Goal: Communication & Community: Ask a question

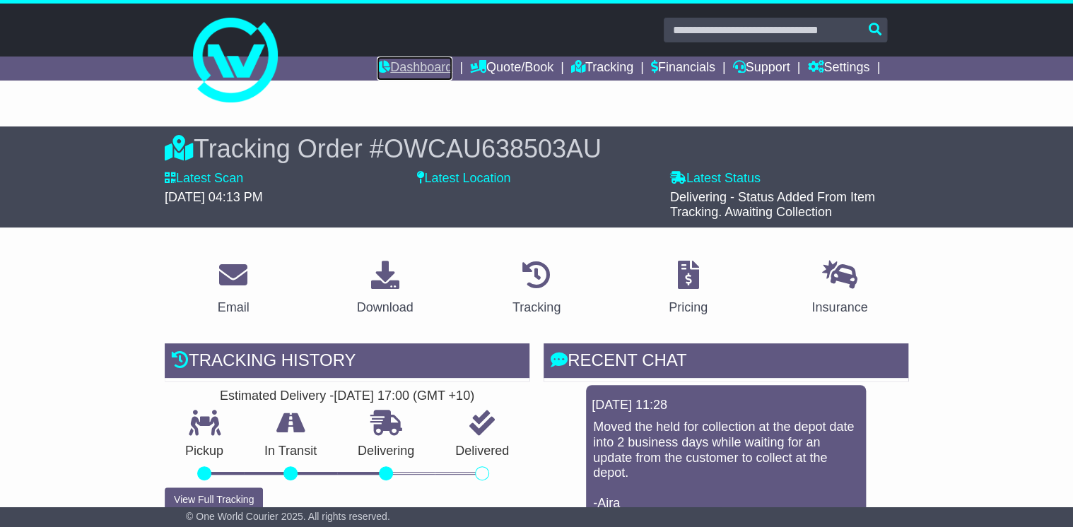
click at [395, 62] on link "Dashboard" at bounding box center [415, 69] width 76 height 24
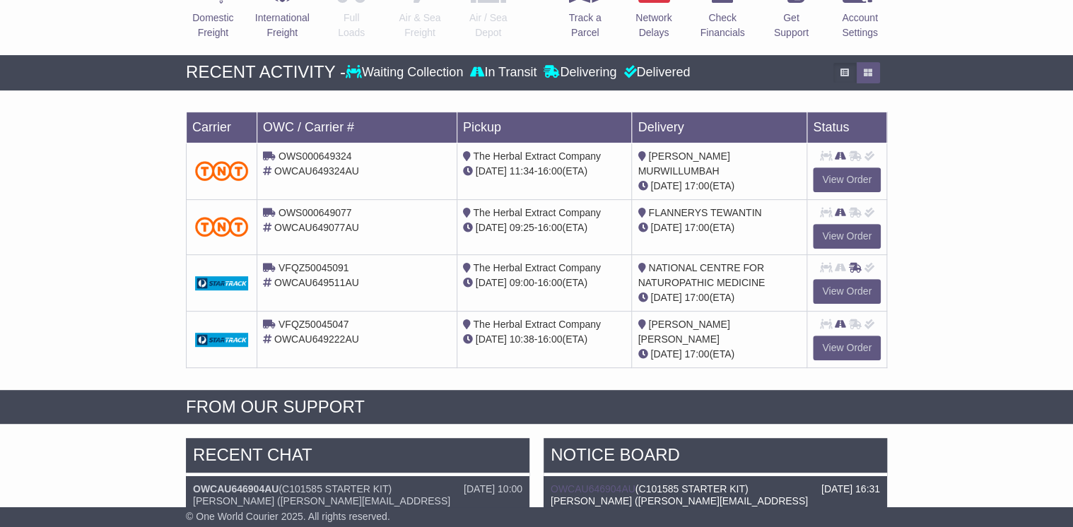
scroll to position [283, 0]
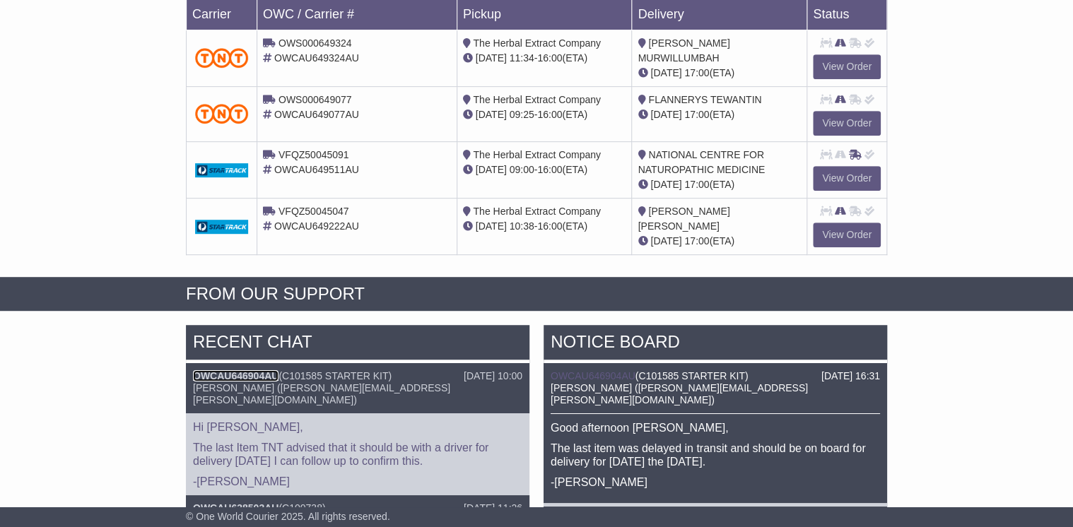
click at [253, 373] on link "OWCAU646904AU" at bounding box center [235, 375] width 85 height 11
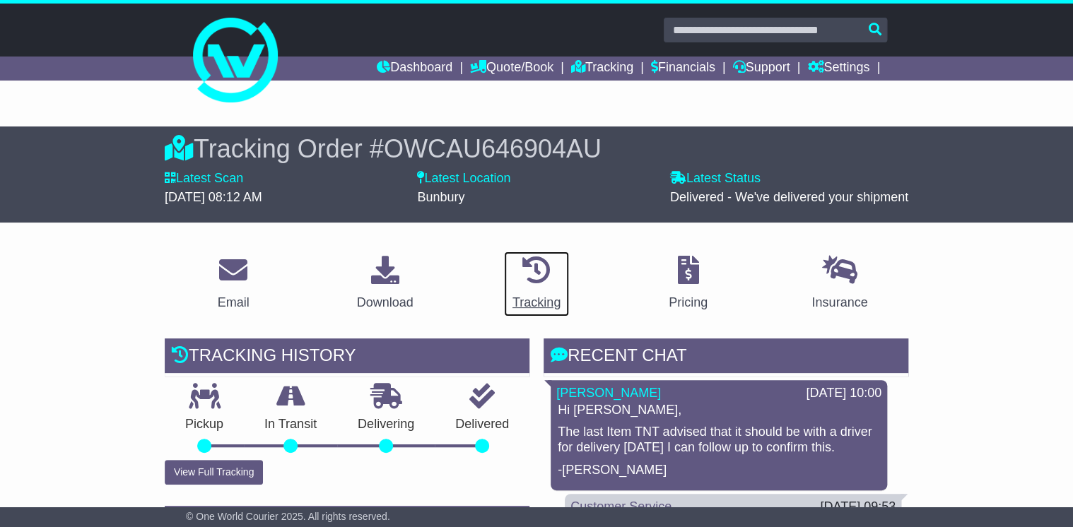
click at [543, 271] on icon at bounding box center [536, 270] width 28 height 28
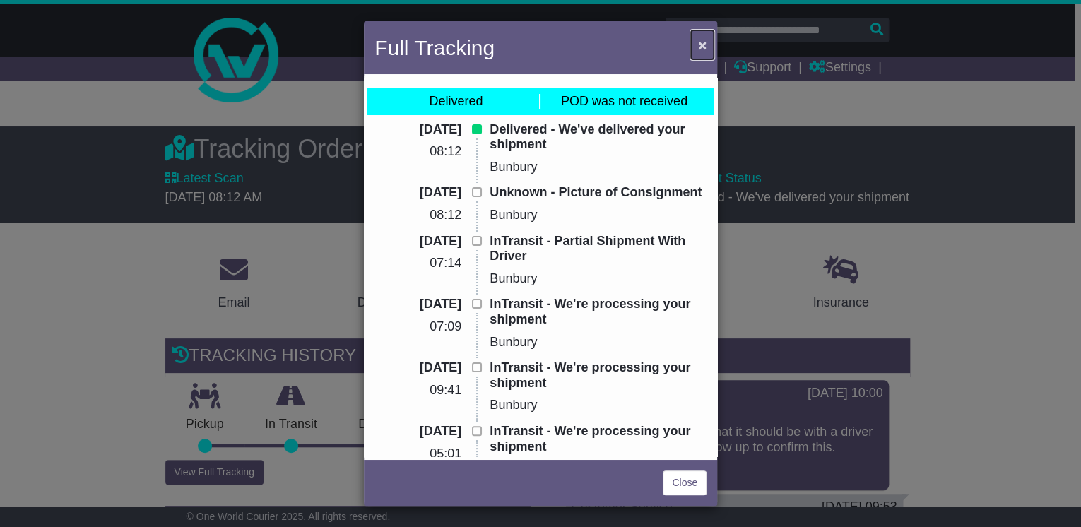
drag, startPoint x: 698, startPoint y: 43, endPoint x: 754, endPoint y: 97, distance: 77.5
click at [699, 43] on span "×" at bounding box center [702, 45] width 8 height 16
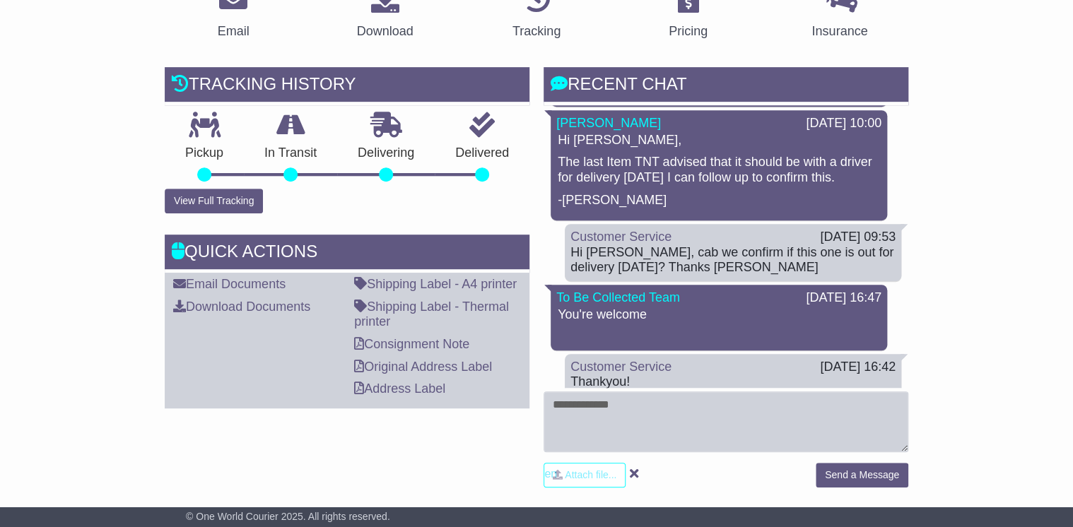
scroll to position [396, 0]
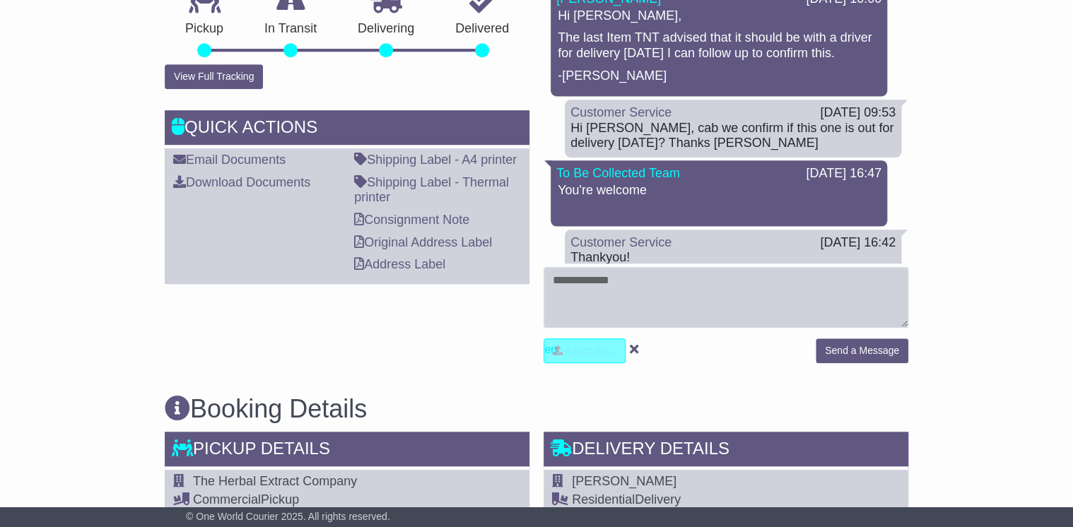
click at [592, 353] on input "file" at bounding box center [518, 350] width 214 height 23
type input "**********"
click at [596, 351] on input "file" at bounding box center [513, 350] width 214 height 23
click at [594, 292] on textarea at bounding box center [725, 297] width 365 height 61
type textarea "*"
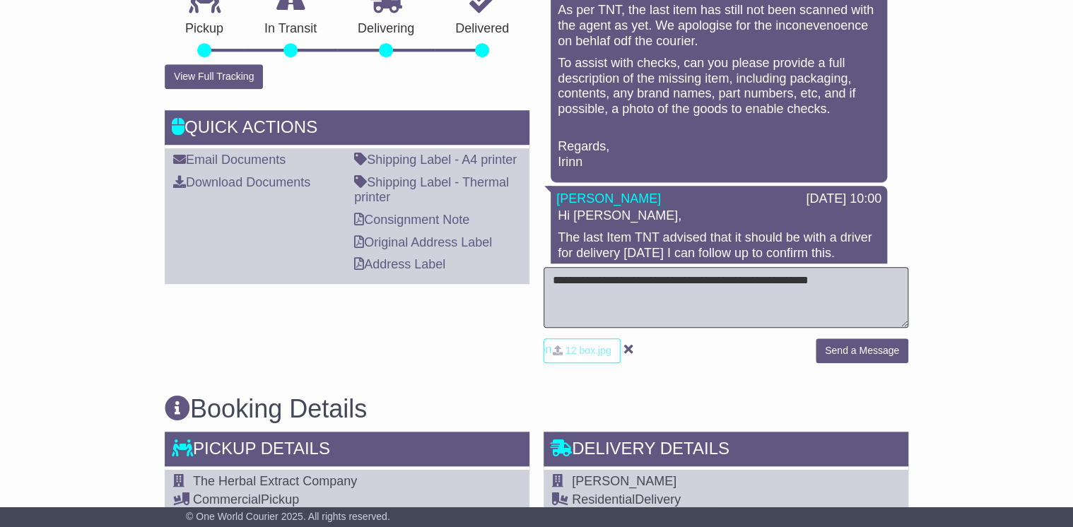
scroll to position [0, 0]
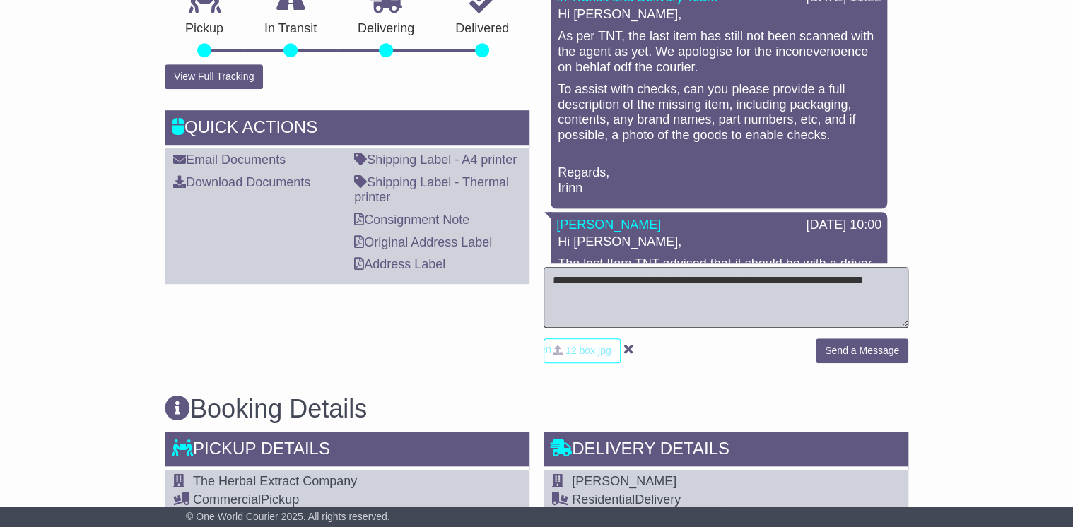
type textarea "**********"
click at [861, 346] on button "Send a Message" at bounding box center [861, 350] width 93 height 25
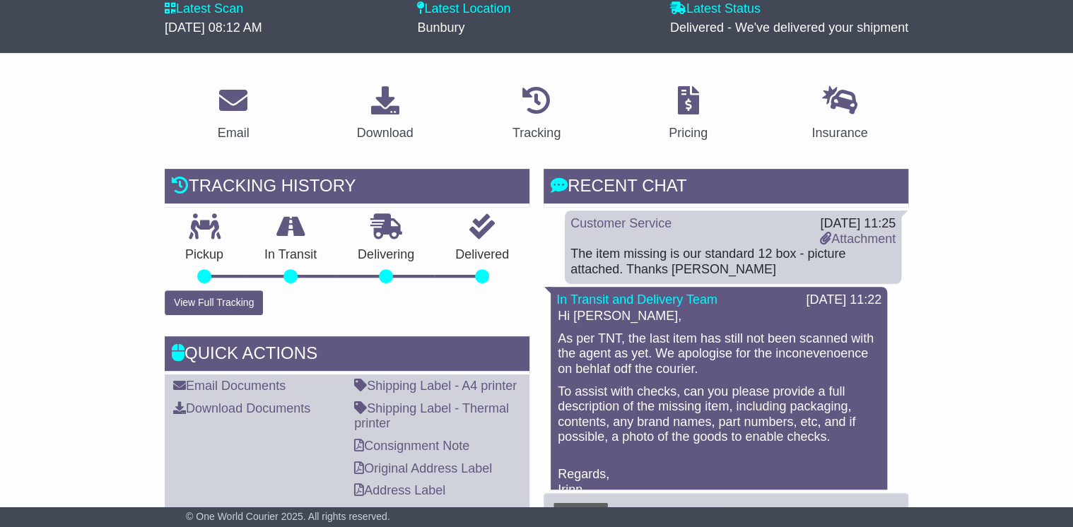
scroll to position [170, 0]
